Goal: Transaction & Acquisition: Obtain resource

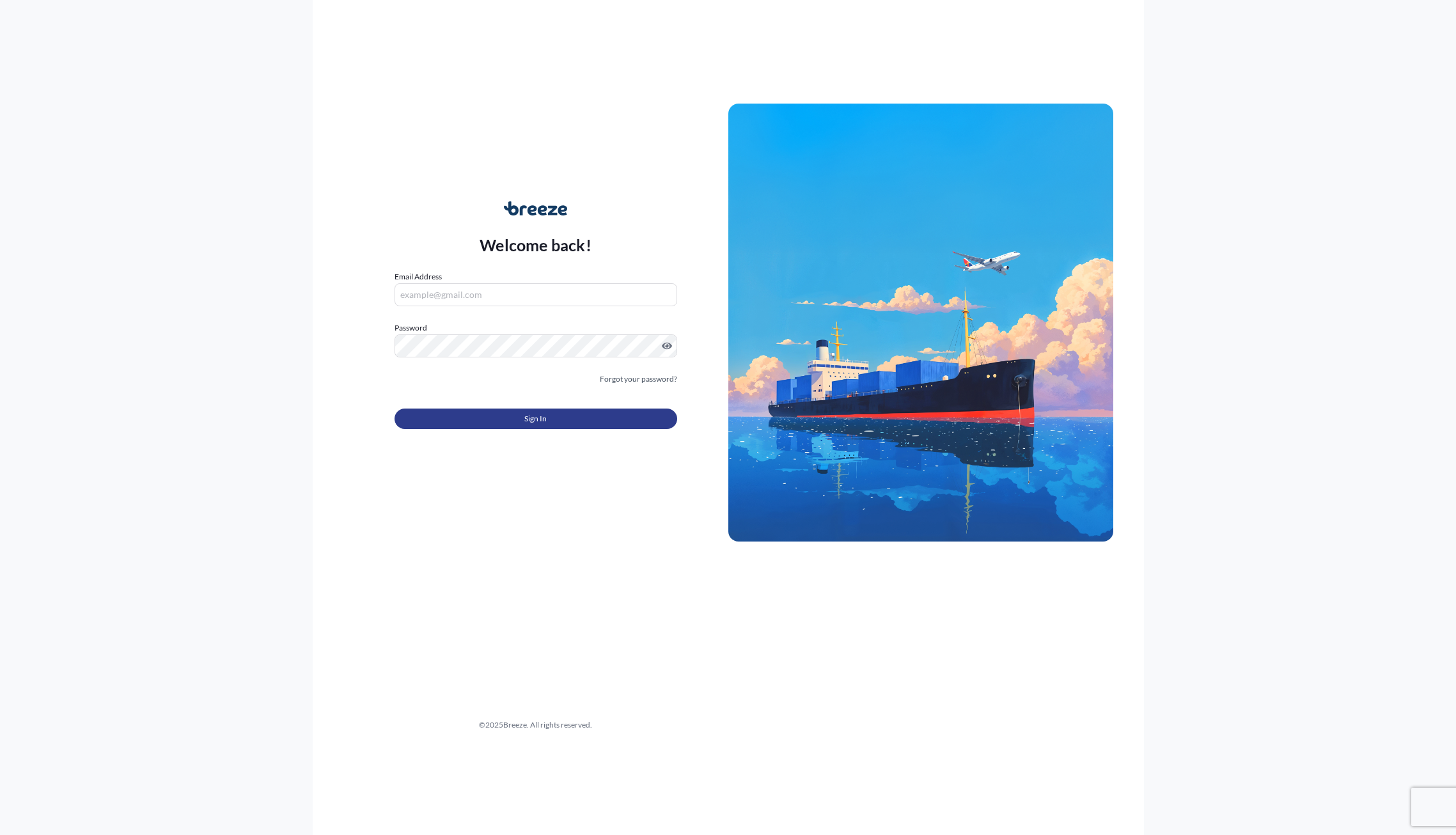
type input "[PERSON_NAME][EMAIL_ADDRESS][DOMAIN_NAME]"
click at [478, 407] on div "Sign In" at bounding box center [535, 415] width 283 height 28
click at [486, 425] on button "Sign In" at bounding box center [535, 419] width 283 height 20
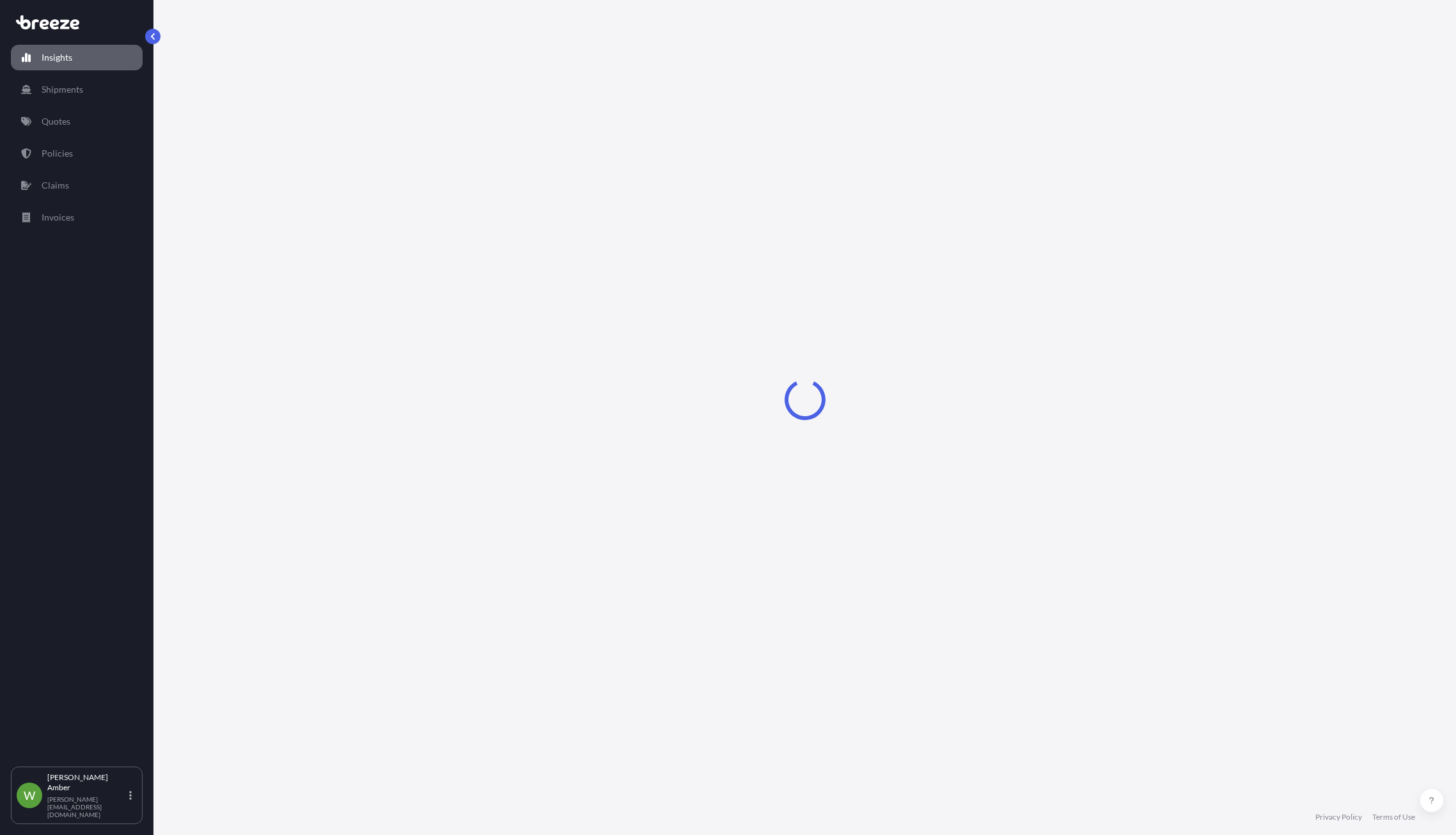
select select "2025"
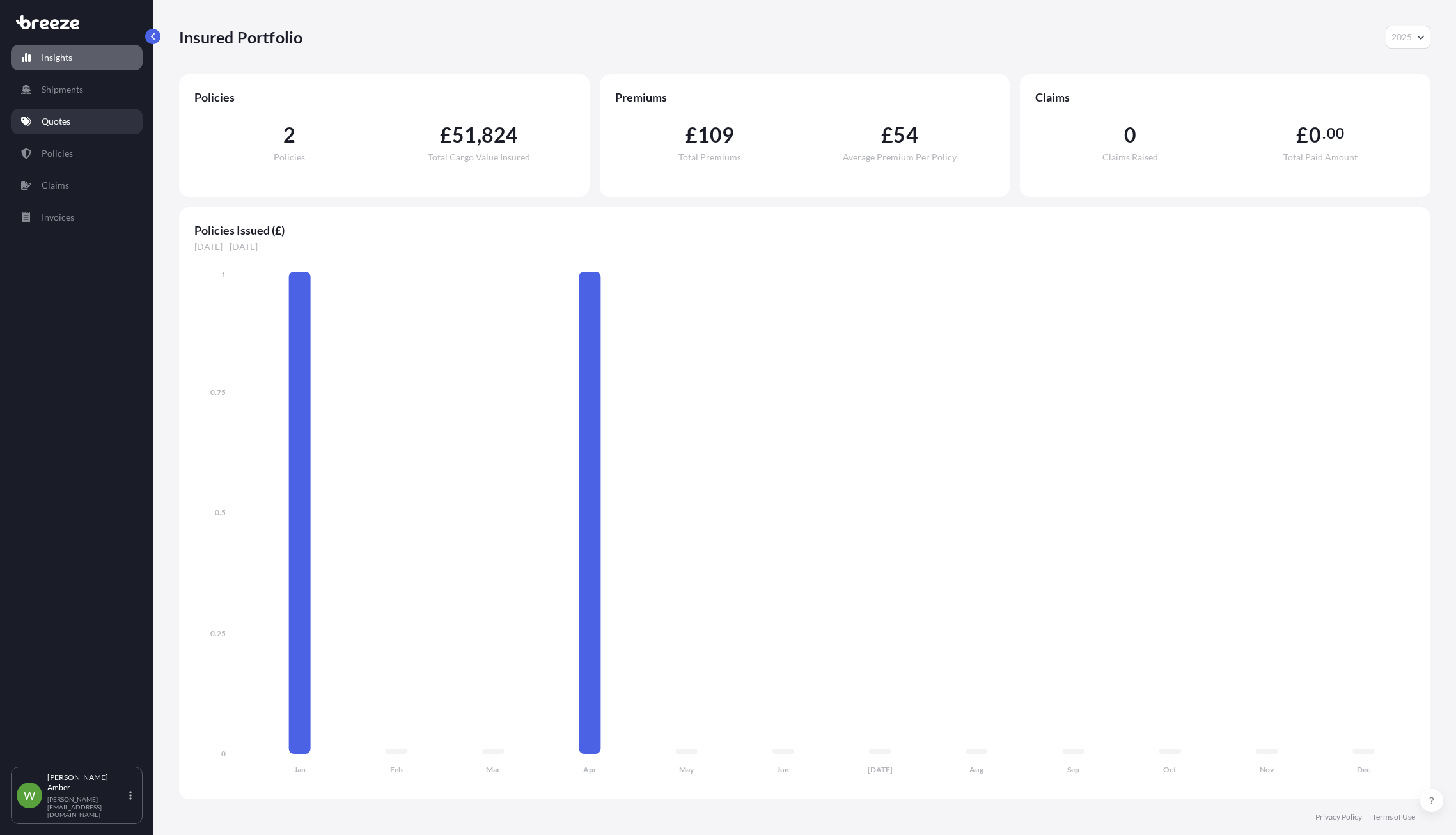
click at [61, 119] on p "Quotes" at bounding box center [56, 122] width 29 height 13
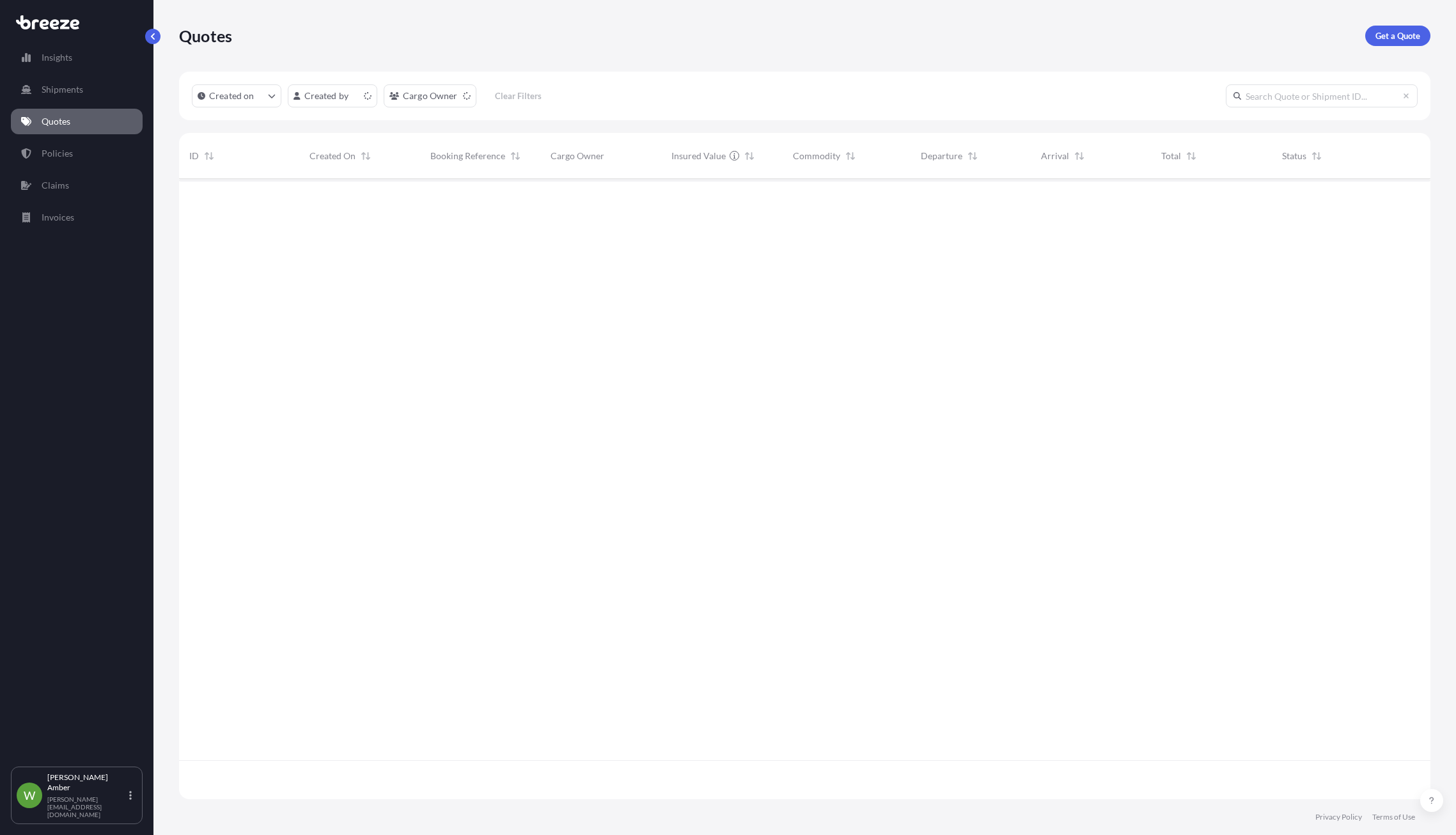
scroll to position [618, 1242]
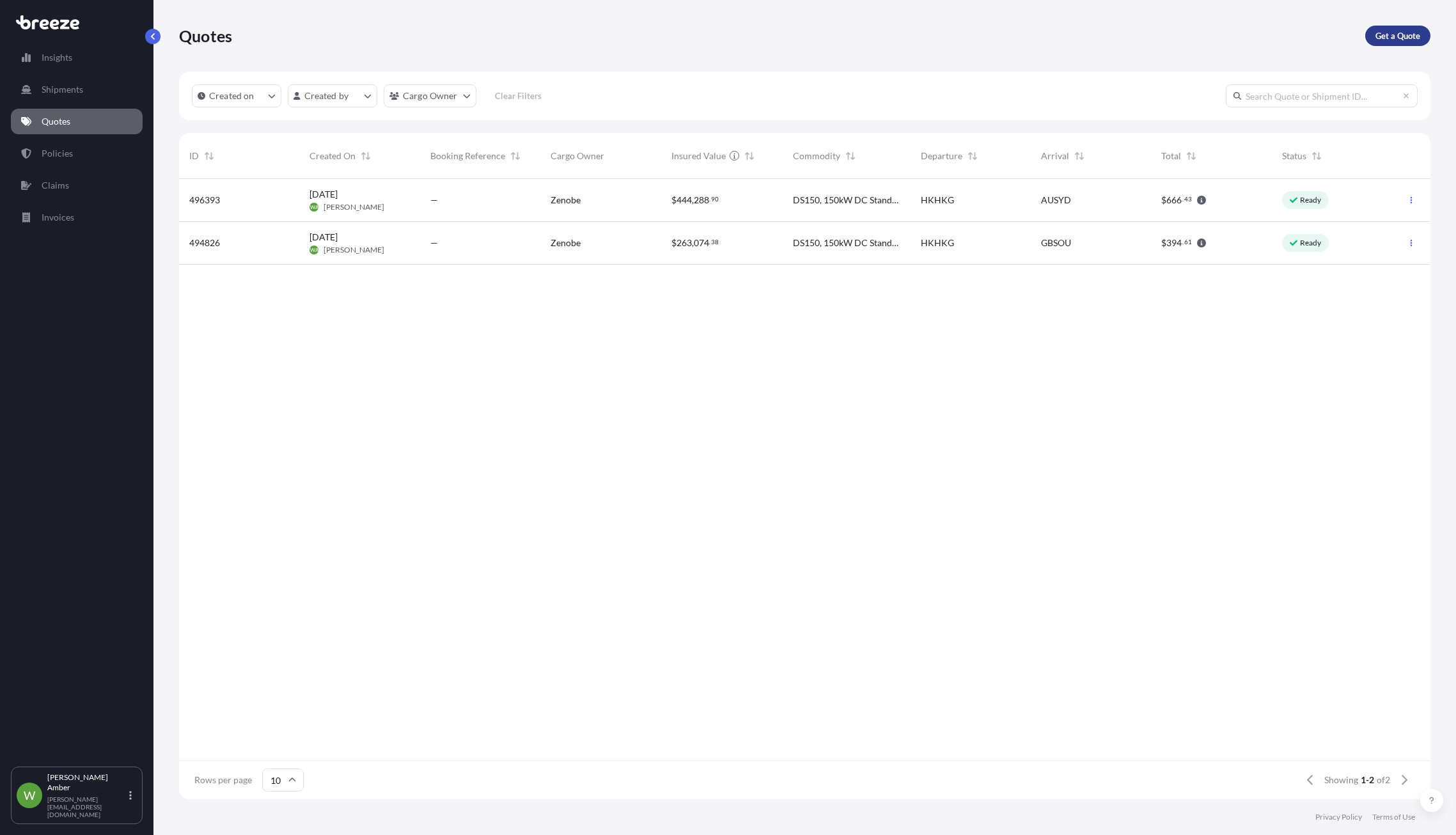
click at [1399, 31] on p "Get a Quote" at bounding box center [1397, 36] width 45 height 13
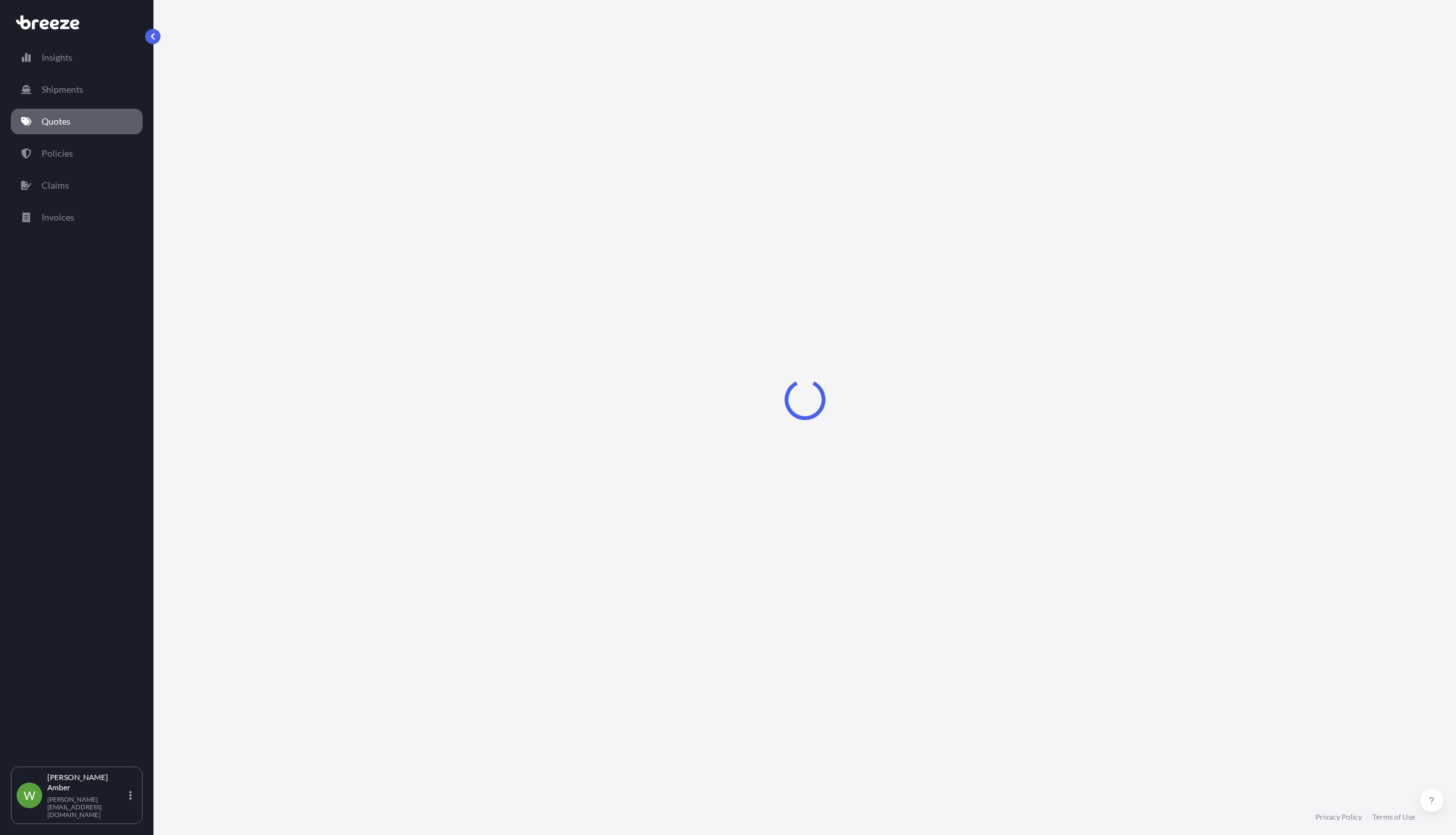
select select "Sea"
select select "1"
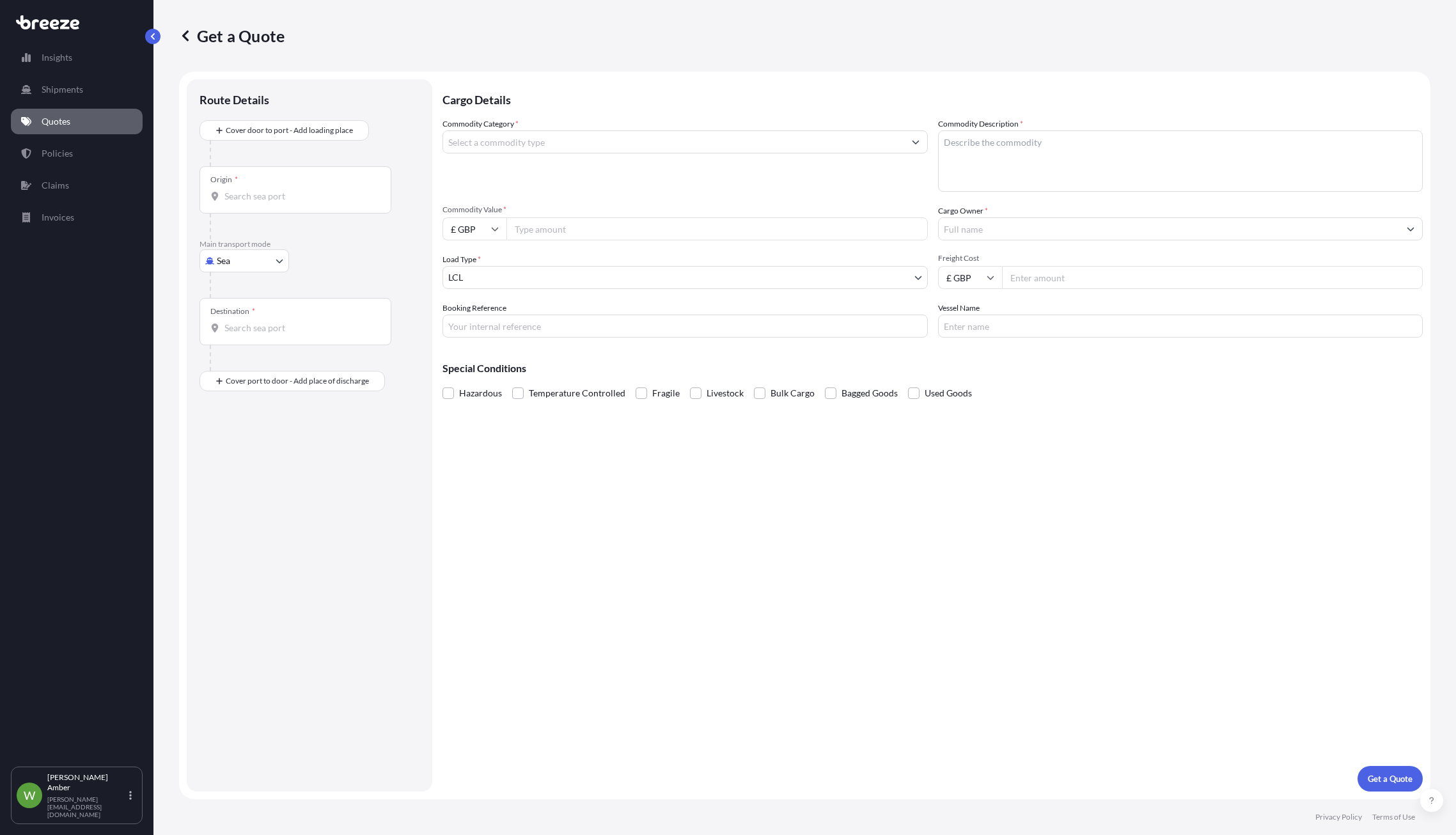
click at [238, 192] on input "Origin *" at bounding box center [299, 197] width 151 height 13
type input "CNSGH - [GEOGRAPHIC_DATA], [GEOGRAPHIC_DATA]"
click at [295, 332] on input "Destination *" at bounding box center [299, 334] width 151 height 13
click at [302, 370] on span "GBFXT - Felixstowe , [GEOGRAPHIC_DATA]" at bounding box center [329, 376] width 172 height 13
type input "GBFXT - Felixstowe, [GEOGRAPHIC_DATA]"
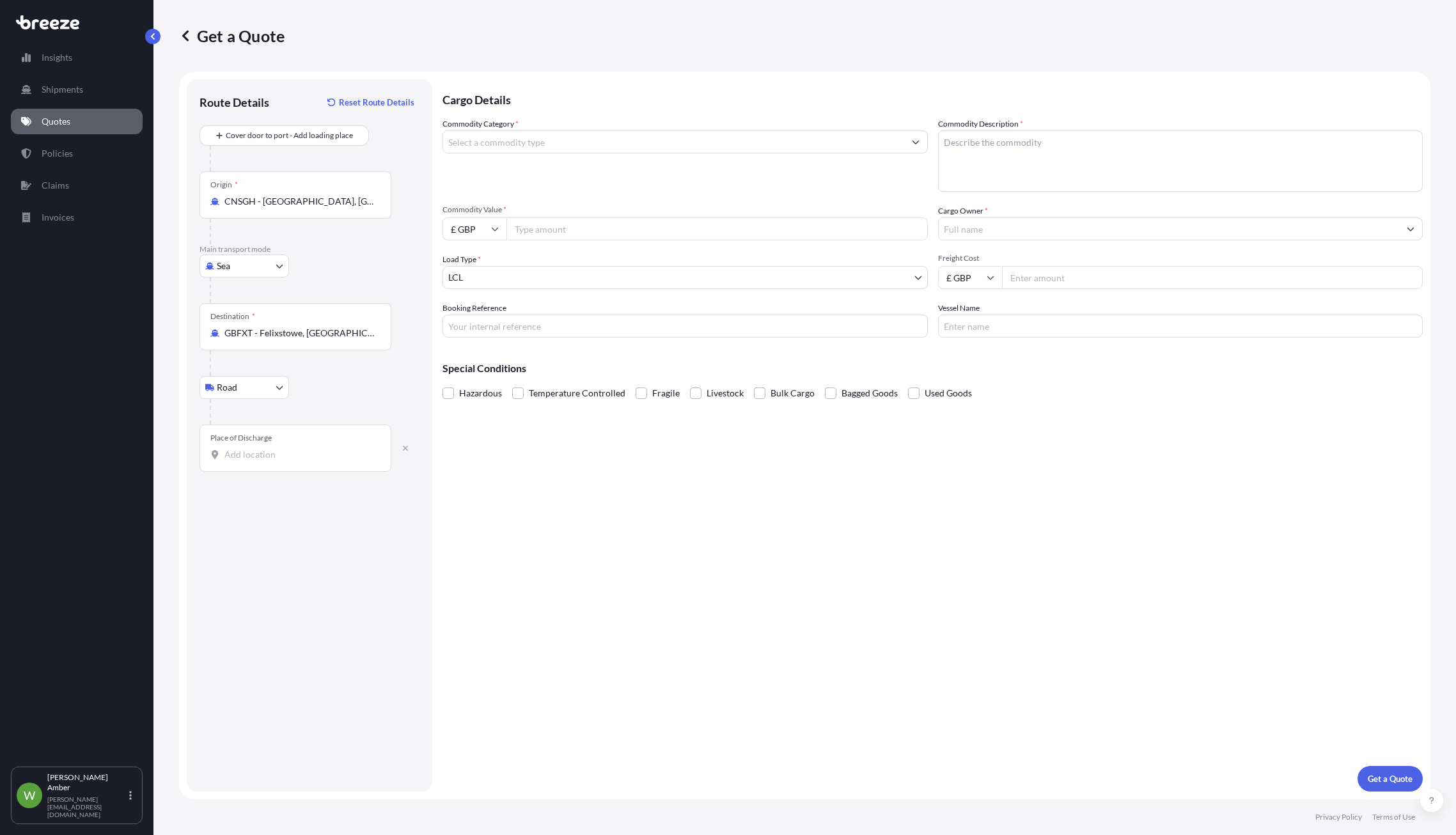
click at [266, 459] on input "Place of Discharge" at bounding box center [299, 455] width 151 height 13
click at [239, 444] on div "Place of Discharge" at bounding box center [295, 448] width 192 height 47
click at [239, 449] on input "Place of Discharge" at bounding box center [299, 455] width 151 height 13
type input "[PERSON_NAME][STREET_ADDRESS]"
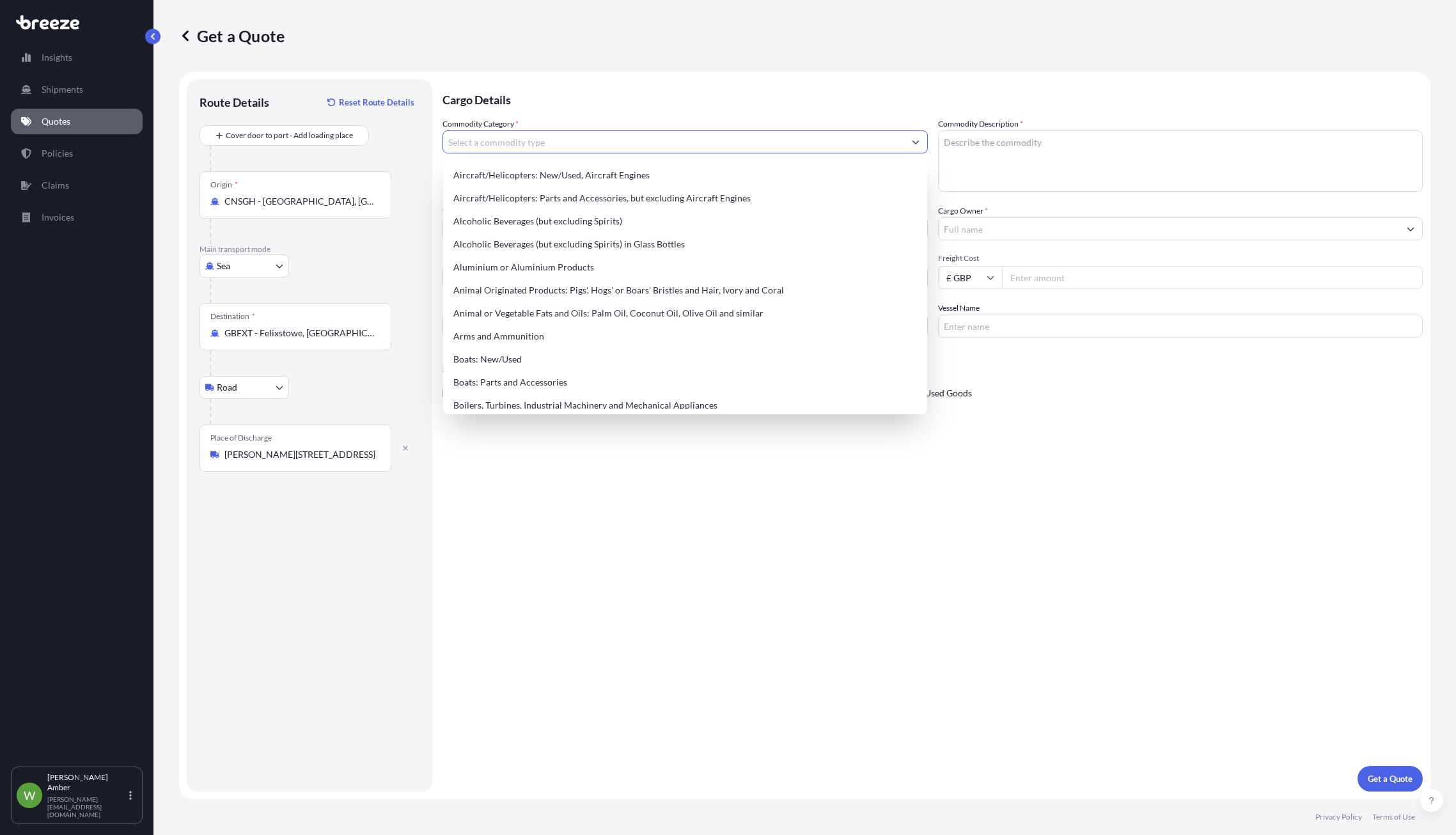
click at [559, 141] on input "Commodity Category *" at bounding box center [673, 142] width 461 height 23
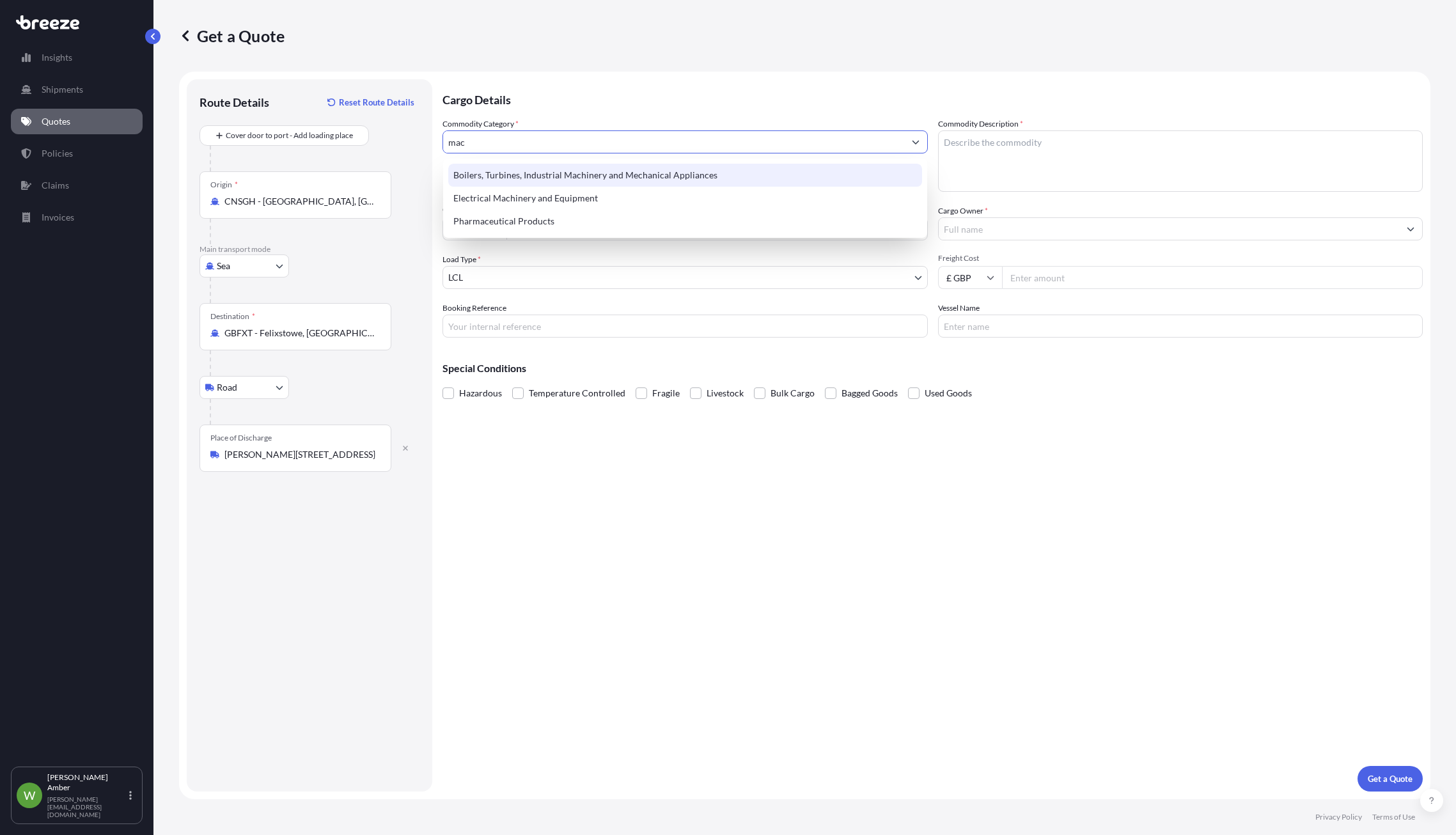
click at [563, 178] on div "Boilers, Turbines, Industrial Machinery and Mechanical Appliances" at bounding box center [685, 175] width 474 height 23
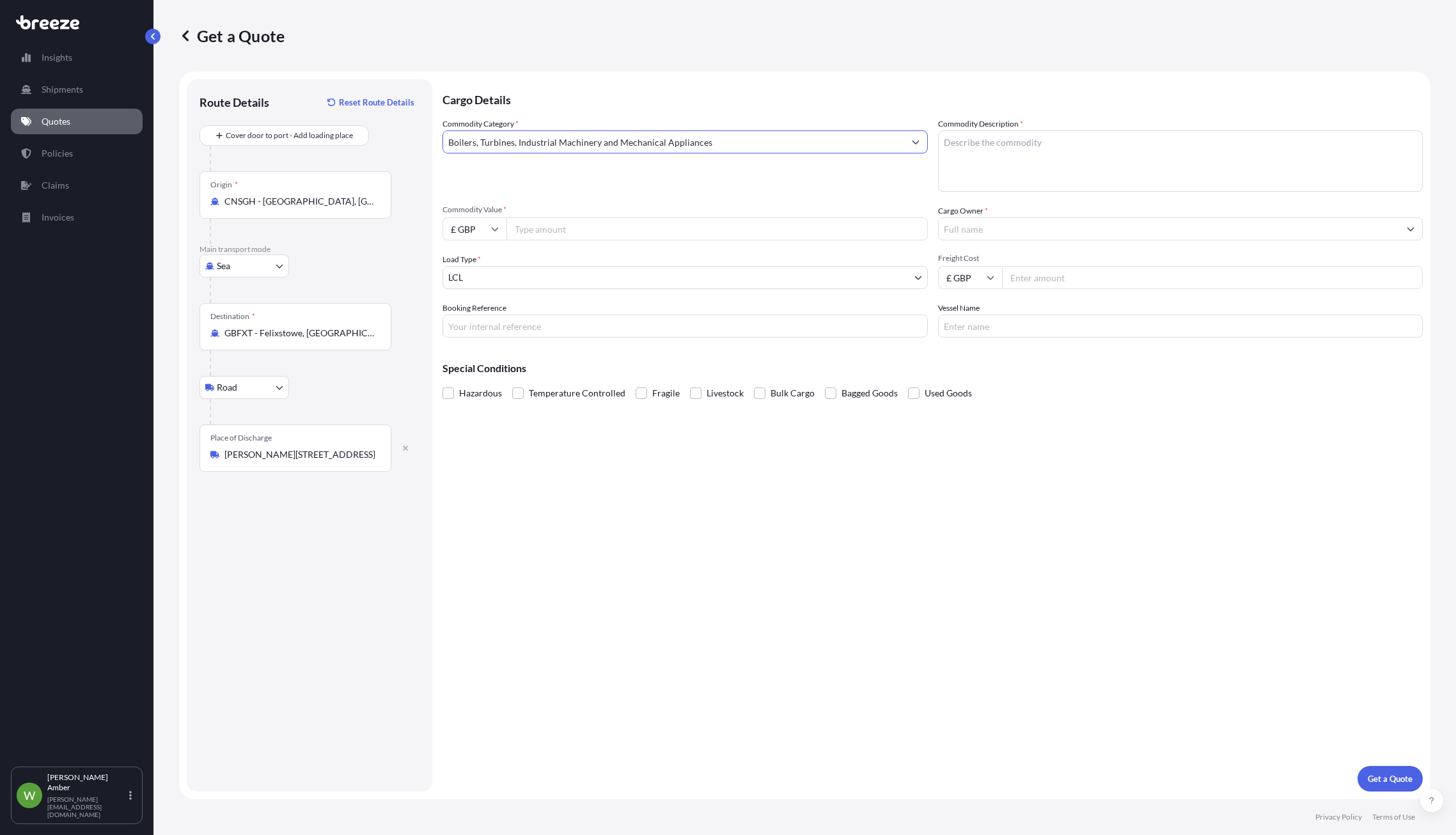
type input "Boilers, Turbines, Industrial Machinery and Mechanical Appliances"
click at [1005, 152] on textarea "Commodity Description *" at bounding box center [1180, 161] width 485 height 62
type textarea "Tractor and spares"
click at [615, 226] on input "Commodity Value *" at bounding box center [717, 229] width 422 height 23
click at [497, 229] on icon at bounding box center [495, 229] width 7 height 4
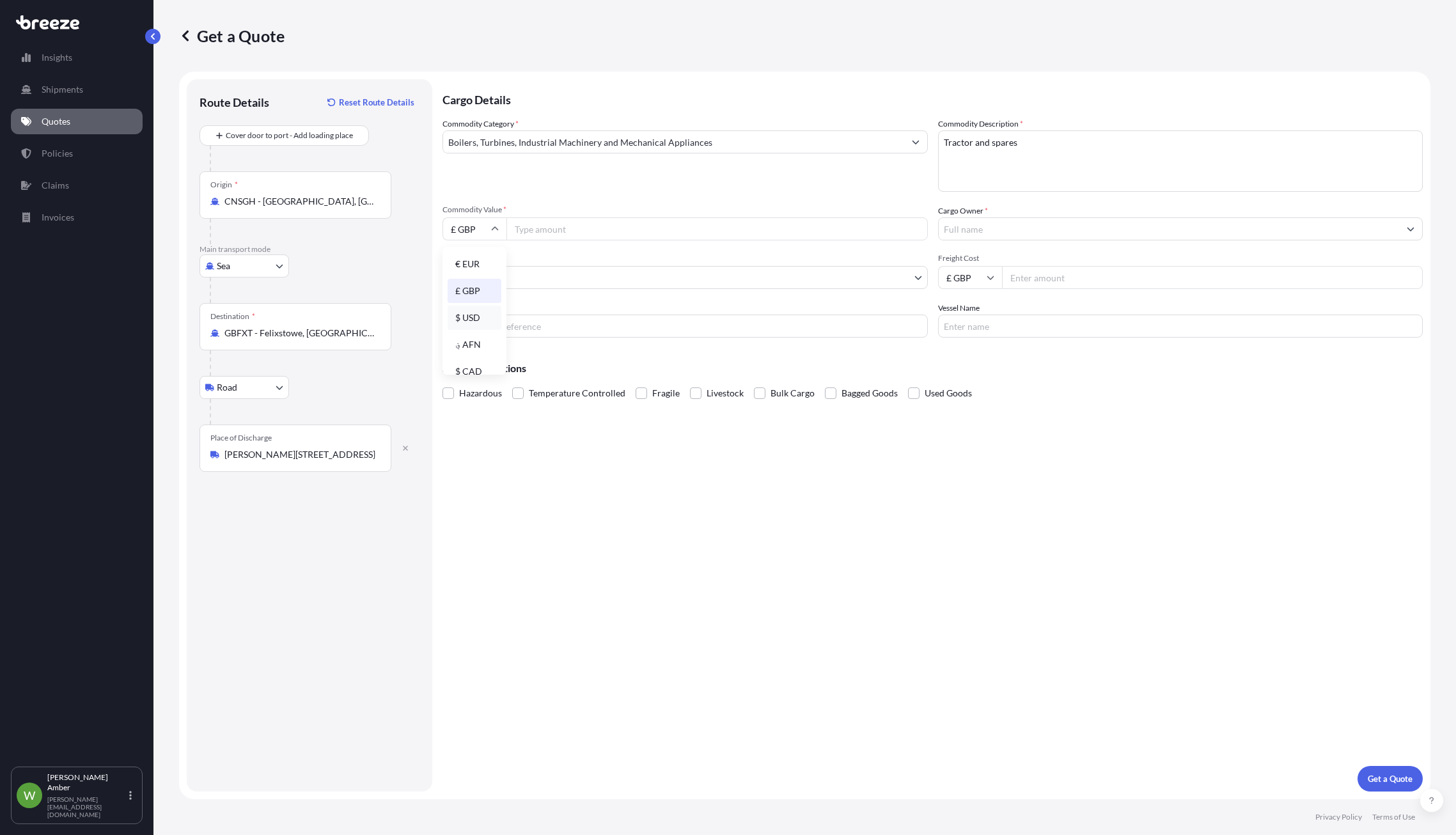
click at [477, 313] on div "$ USD" at bounding box center [474, 318] width 54 height 25
type input "$ USD"
click at [562, 233] on input "Commodity Value *" at bounding box center [717, 229] width 422 height 23
type input "90000"
click at [1034, 233] on input "Cargo Owner *" at bounding box center [1169, 229] width 461 height 23
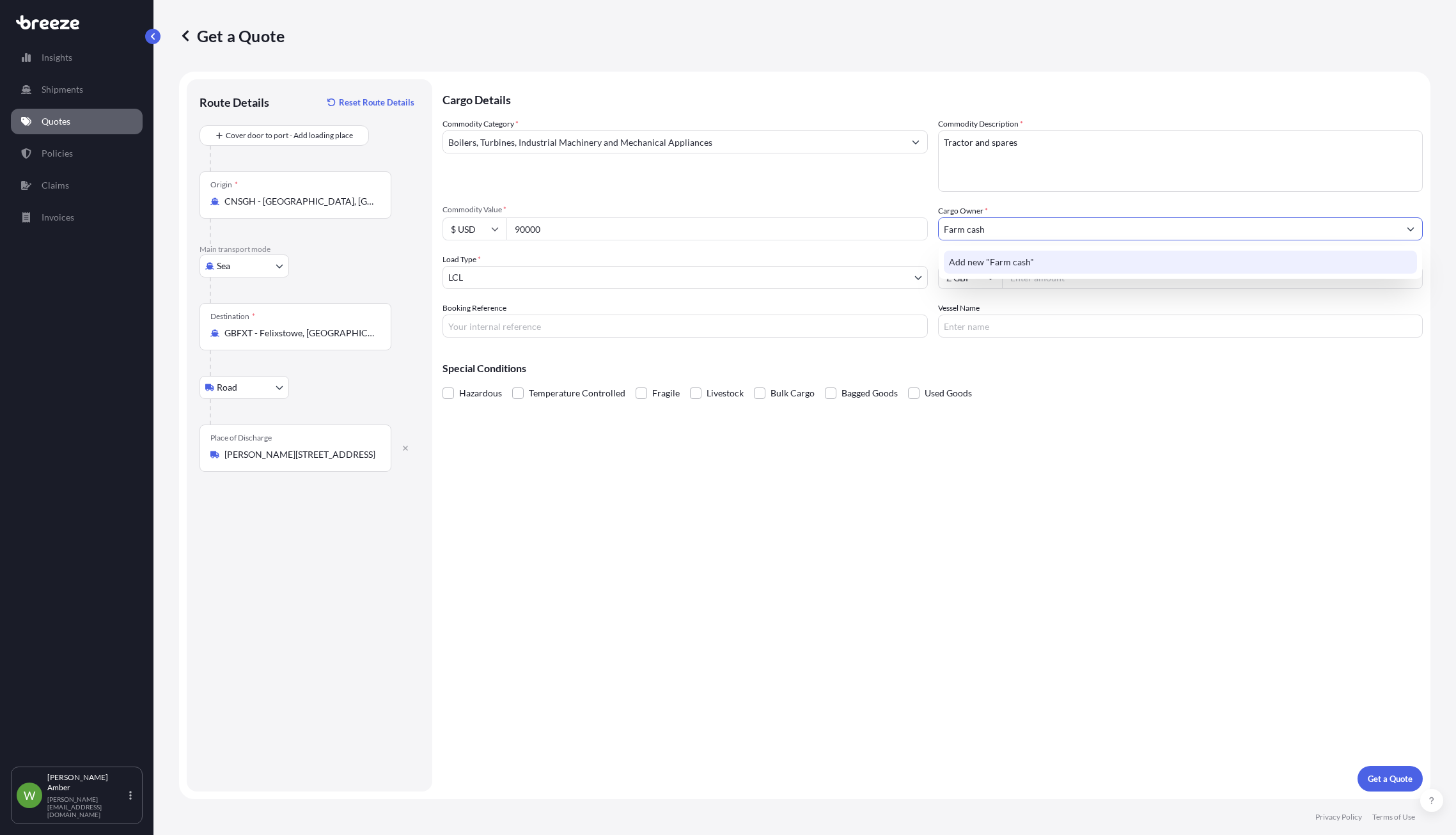
click at [1032, 263] on div "Add new "Farm cash"" at bounding box center [1180, 263] width 474 height 23
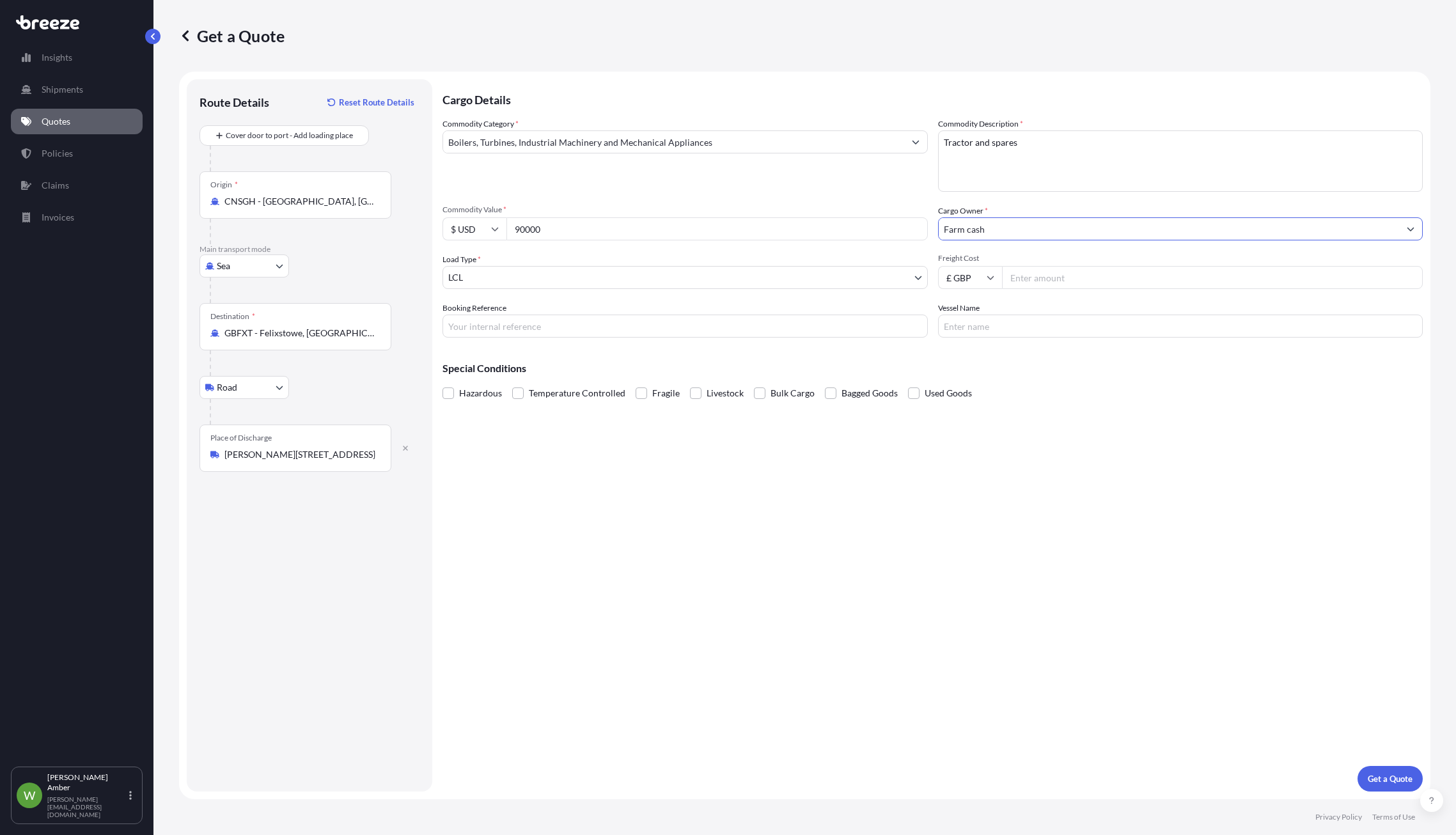
type input "Farm cash"
click at [1082, 274] on input "Freight Cost" at bounding box center [1212, 278] width 422 height 23
type input "6500"
click at [1385, 778] on p "Get a Quote" at bounding box center [1390, 779] width 45 height 13
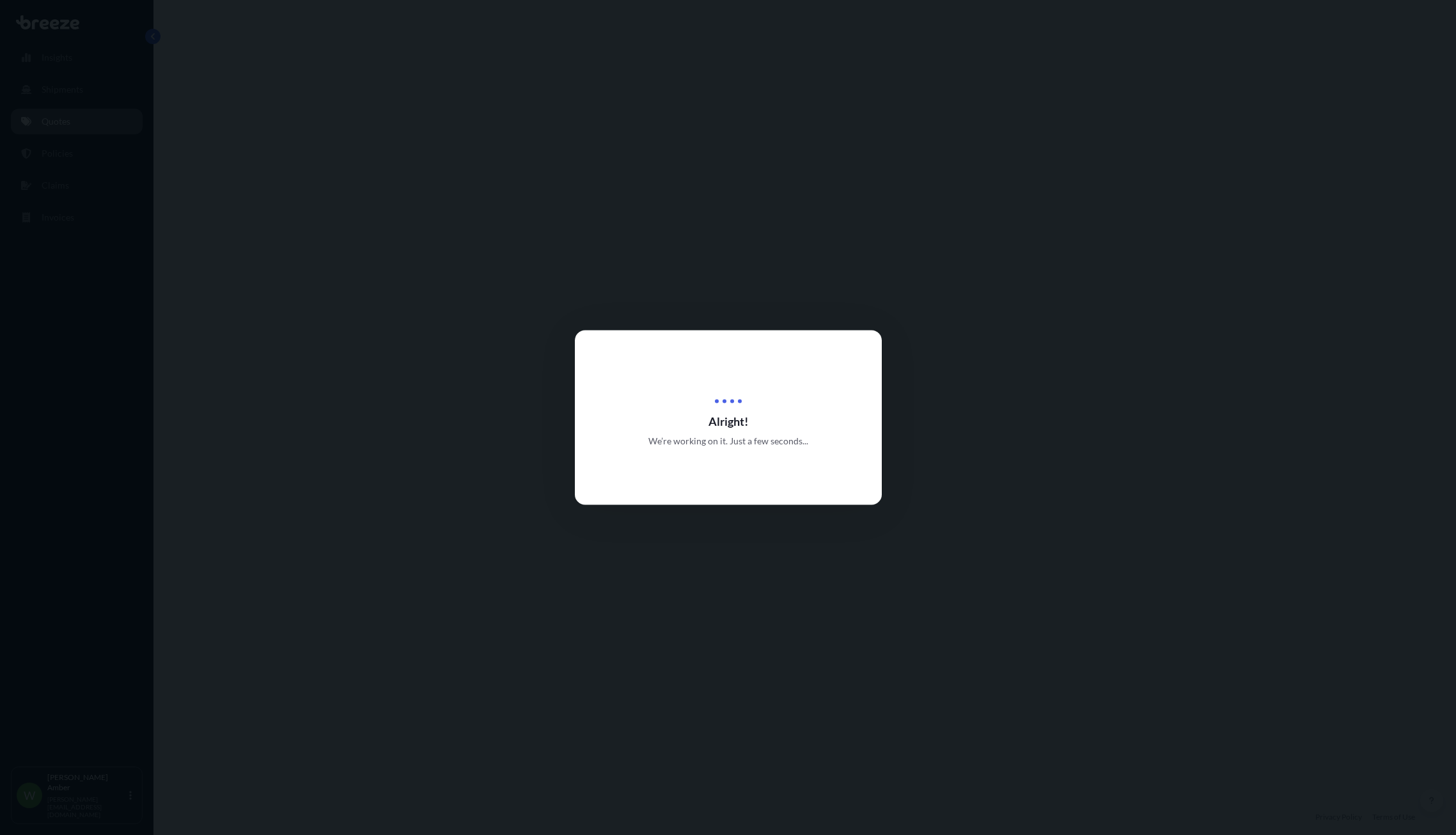
select select "Sea"
select select "Road"
select select "1"
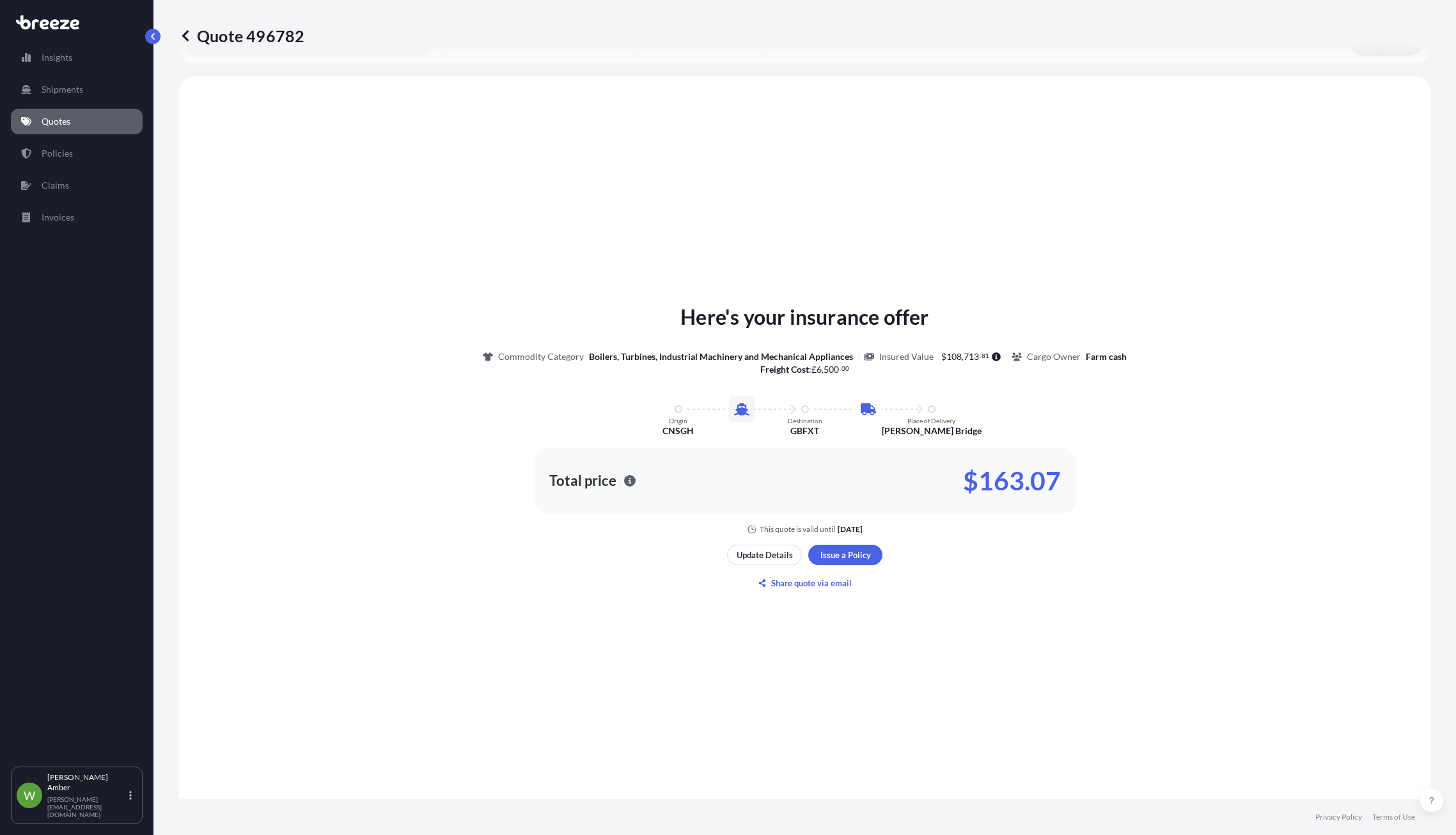
scroll to position [436, 0]
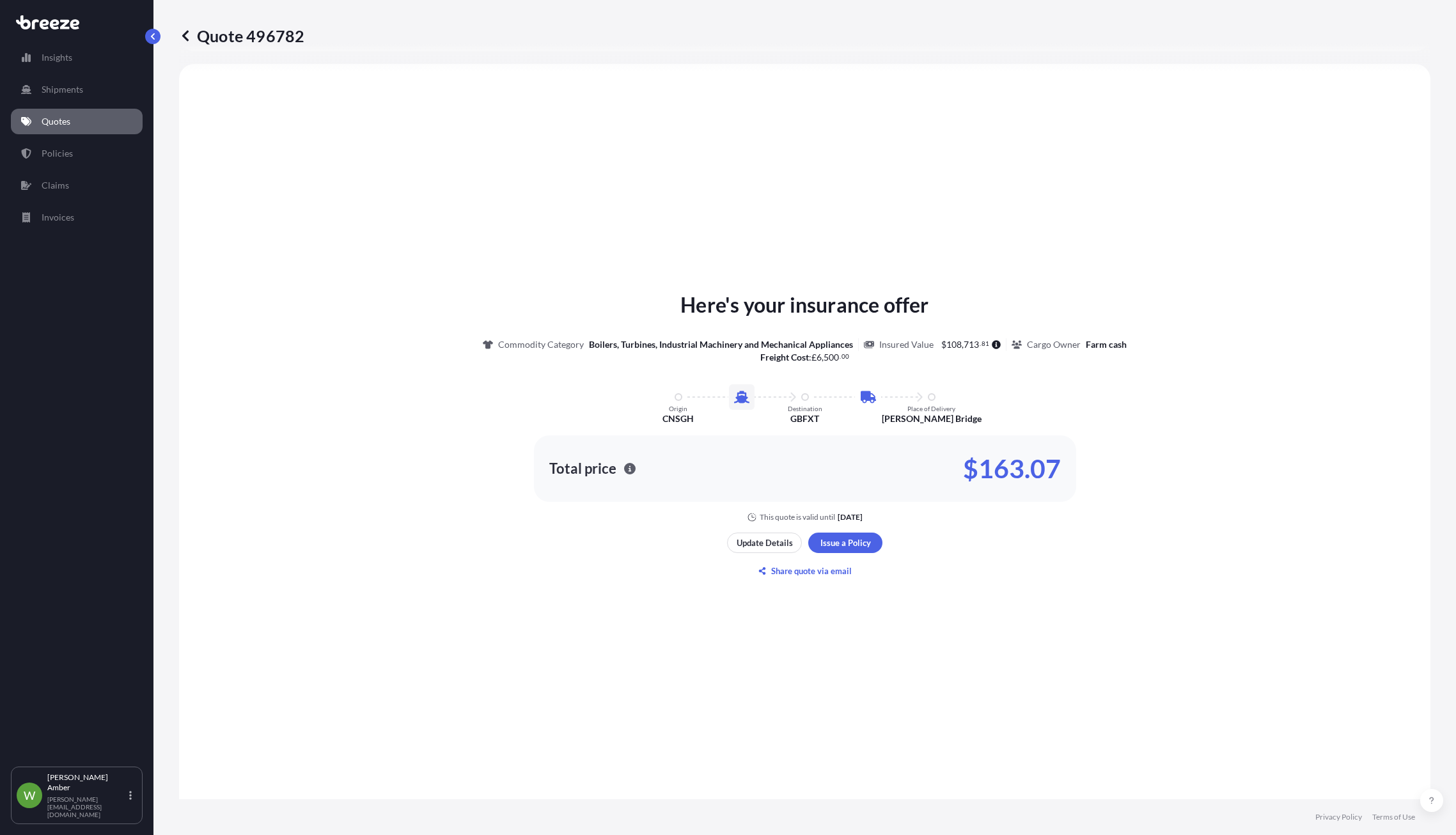
click at [945, 195] on div "Here's your insurance offer Commodity Category Boilers, Turbines, Industrial Ma…" at bounding box center [804, 436] width 1215 height 708
click at [1177, 429] on div "Here's your insurance offer Commodity Category Boilers, Turbines, Industrial Ma…" at bounding box center [804, 406] width 1215 height 233
